Goal: Task Accomplishment & Management: Use online tool/utility

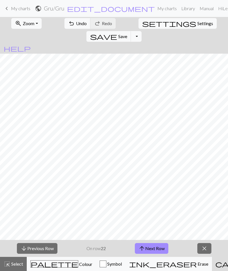
click at [117, 32] on span "save" at bounding box center [103, 36] width 27 height 8
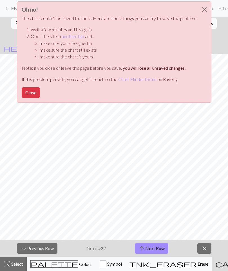
click at [204, 2] on button "Close" at bounding box center [205, 10] width 14 height 16
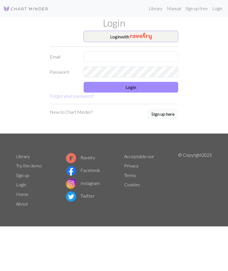
click at [159, 57] on input "text" at bounding box center [131, 56] width 95 height 11
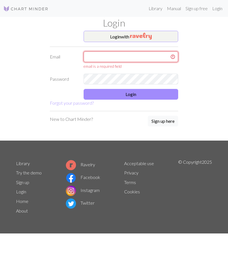
type input "[EMAIL_ADDRESS][DOMAIN_NAME]"
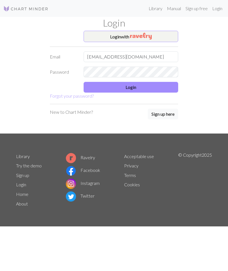
click at [145, 85] on button "Login" at bounding box center [131, 87] width 95 height 11
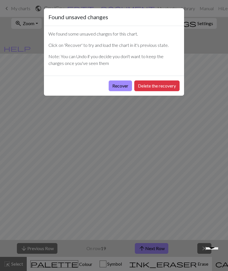
click at [164, 86] on button "Delete the recovery" at bounding box center [157, 85] width 45 height 11
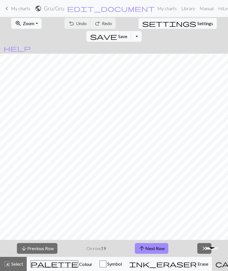
click at [157, 245] on button "arrow_upward Next Row" at bounding box center [152, 248] width 34 height 11
click at [157, 243] on button "arrow_upward Next Row" at bounding box center [152, 248] width 34 height 11
click at [131, 31] on button "save Save Save" at bounding box center [109, 36] width 45 height 11
click at [153, 247] on button "arrow_upward Next Row" at bounding box center [152, 248] width 34 height 11
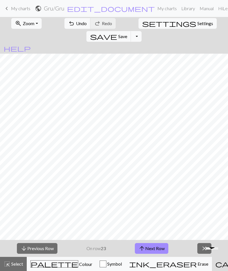
click at [117, 32] on span "save" at bounding box center [103, 36] width 27 height 8
click at [154, 248] on button "arrow_upward Next Row" at bounding box center [152, 248] width 34 height 11
click at [117, 32] on span "save" at bounding box center [103, 36] width 27 height 8
click at [156, 243] on button "arrow_upward Next Row" at bounding box center [152, 248] width 34 height 11
click at [127, 34] on span "Save" at bounding box center [122, 36] width 9 height 5
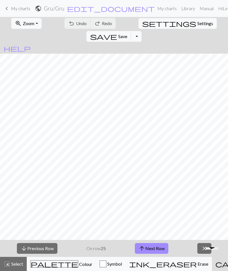
click at [155, 248] on button "arrow_upward Next Row" at bounding box center [152, 248] width 34 height 11
click at [155, 244] on button "arrow_upward Next Row" at bounding box center [152, 248] width 34 height 11
click at [151, 246] on button "arrow_upward Next Row" at bounding box center [152, 248] width 34 height 11
click at [153, 249] on button "arrow_upward Next Row" at bounding box center [152, 248] width 34 height 11
click at [159, 244] on button "arrow_upward Next Row" at bounding box center [152, 248] width 34 height 11
